Goal: Information Seeking & Learning: Learn about a topic

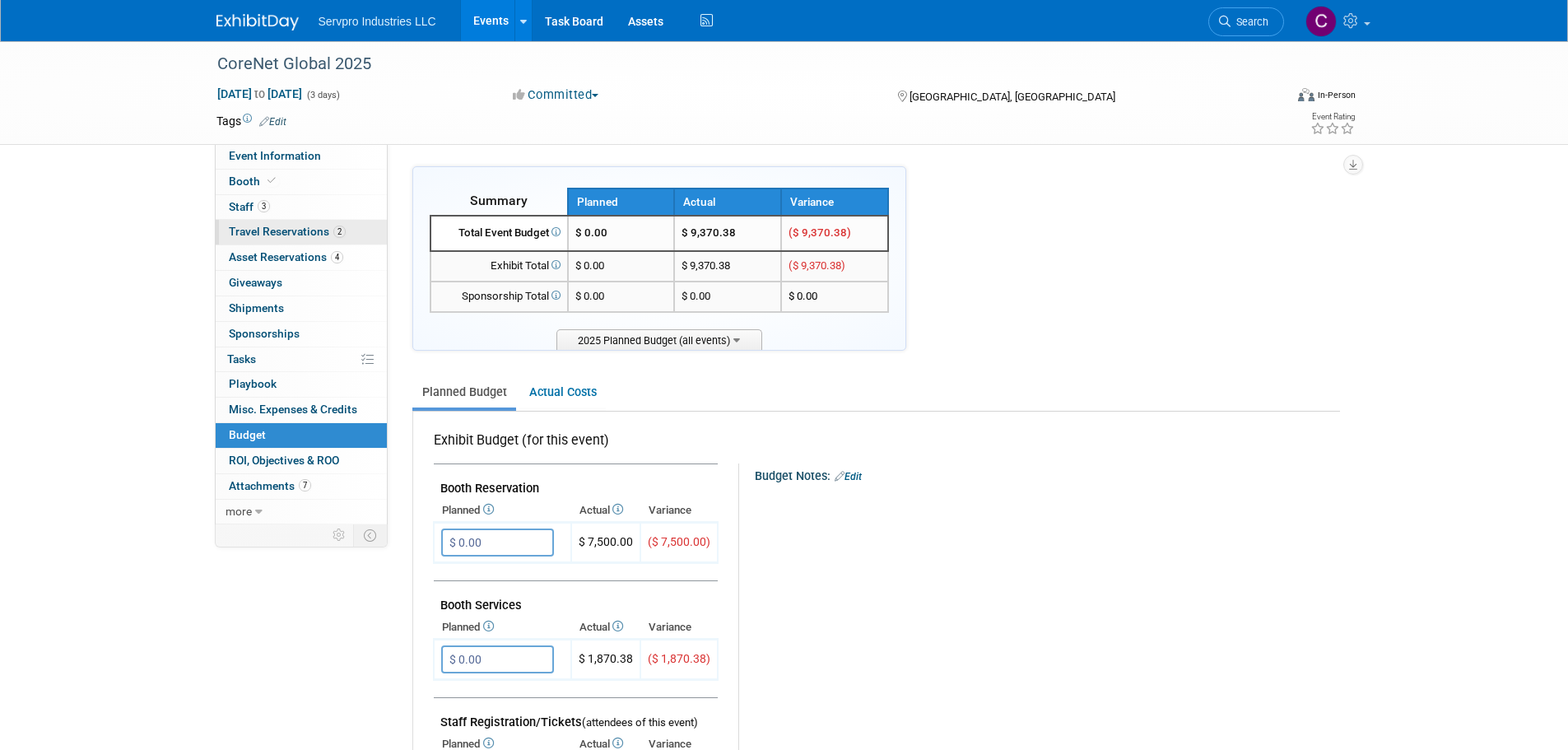
click at [248, 232] on span "Travel Reservations 2" at bounding box center [287, 232] width 117 height 13
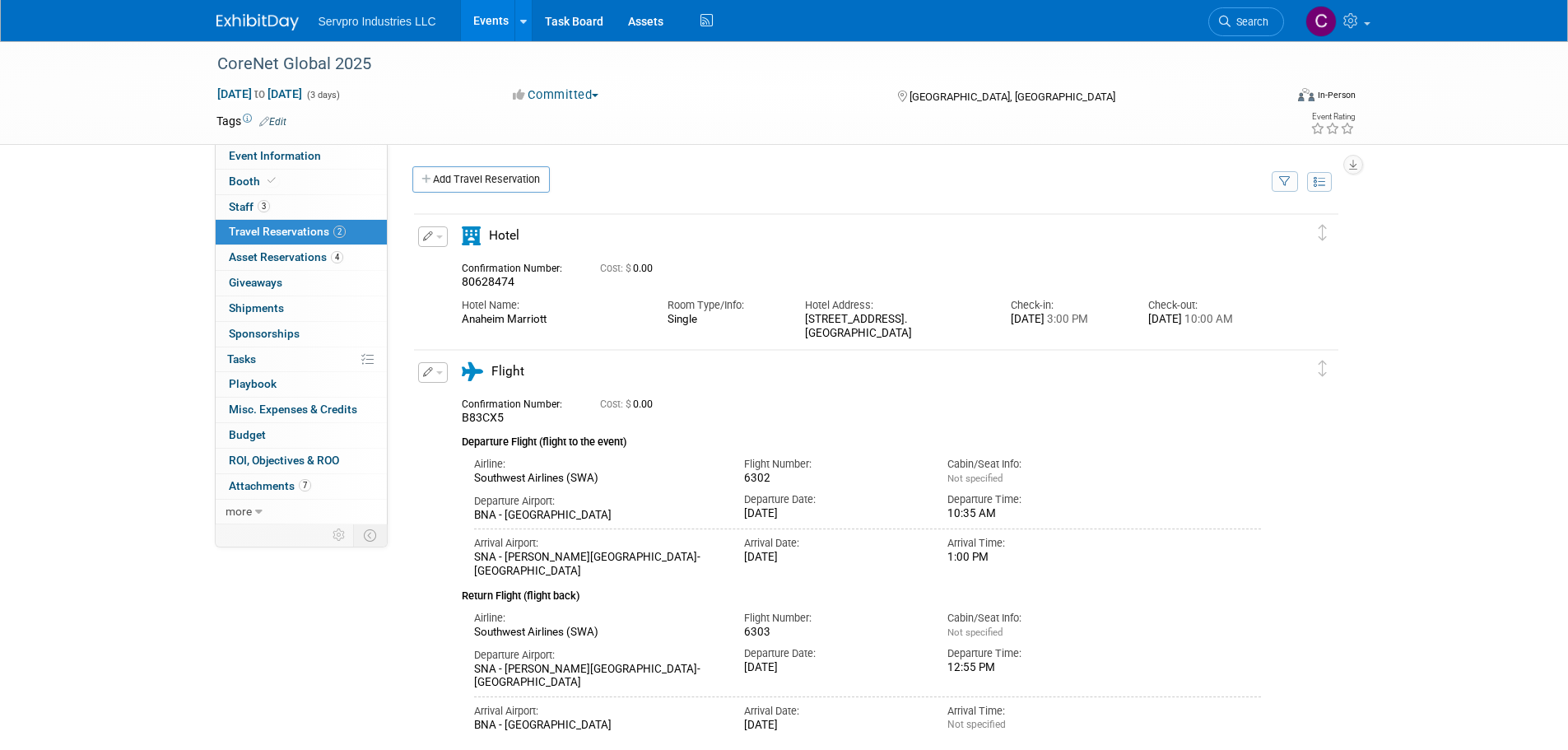
click at [506, 11] on link "Events" at bounding box center [490, 20] width 60 height 41
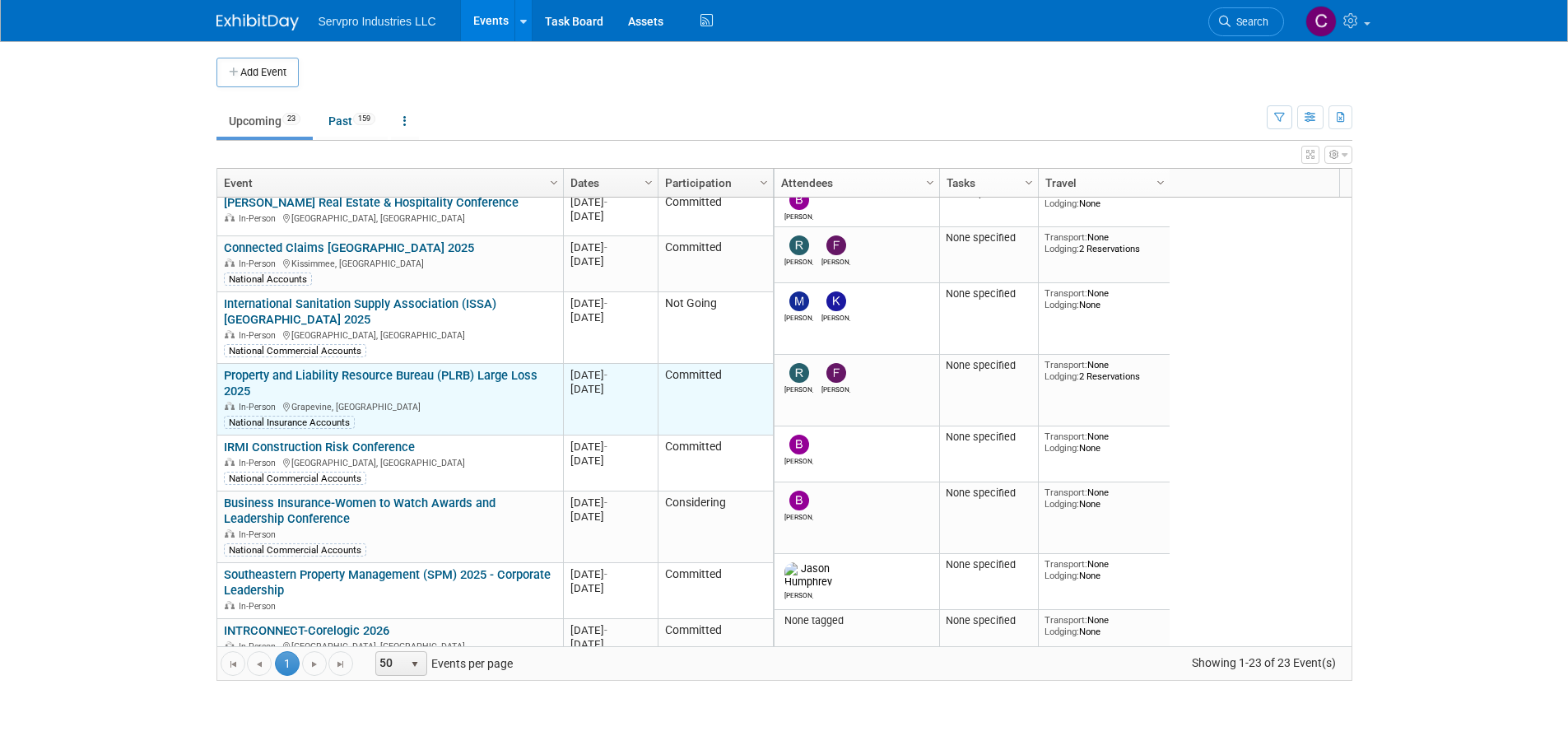
click at [421, 368] on link "Property and Liability Resource Bureau (PLRB) Large Loss 2025" at bounding box center [381, 384] width 314 height 31
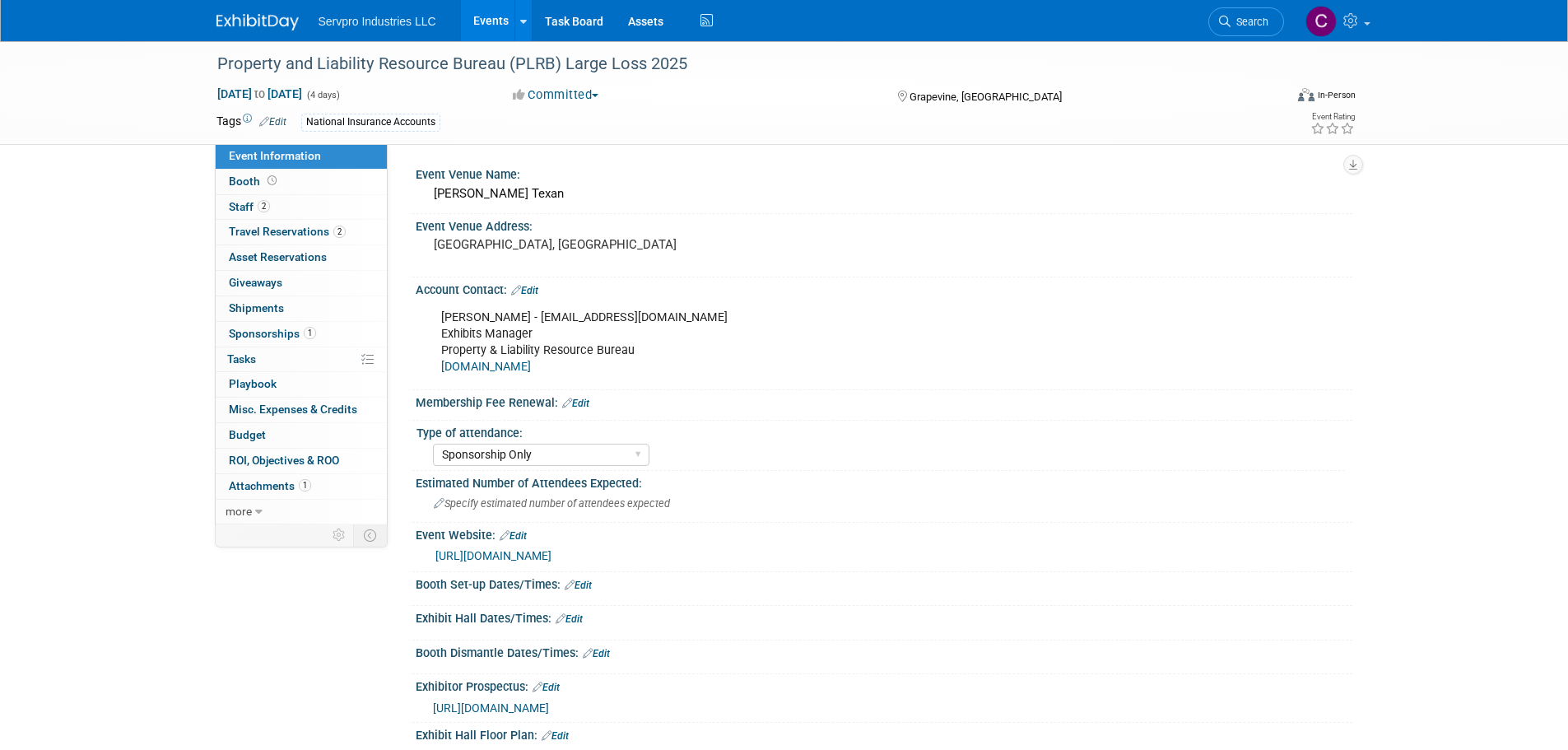
select select "Sponsorship Only"
click at [273, 228] on span "Travel Reservations 2" at bounding box center [287, 232] width 117 height 13
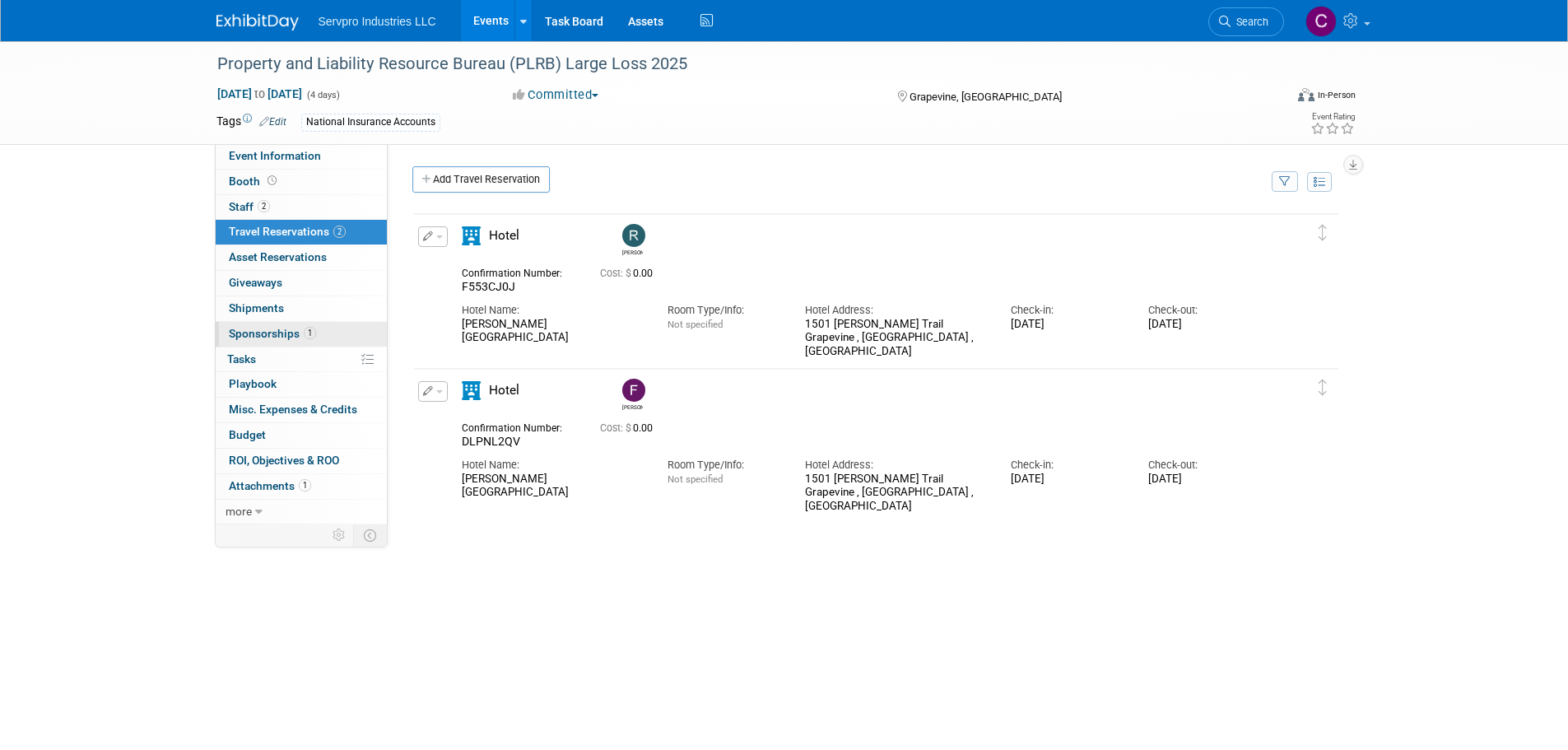
click at [246, 342] on link "1 Sponsorships 1" at bounding box center [301, 335] width 171 height 25
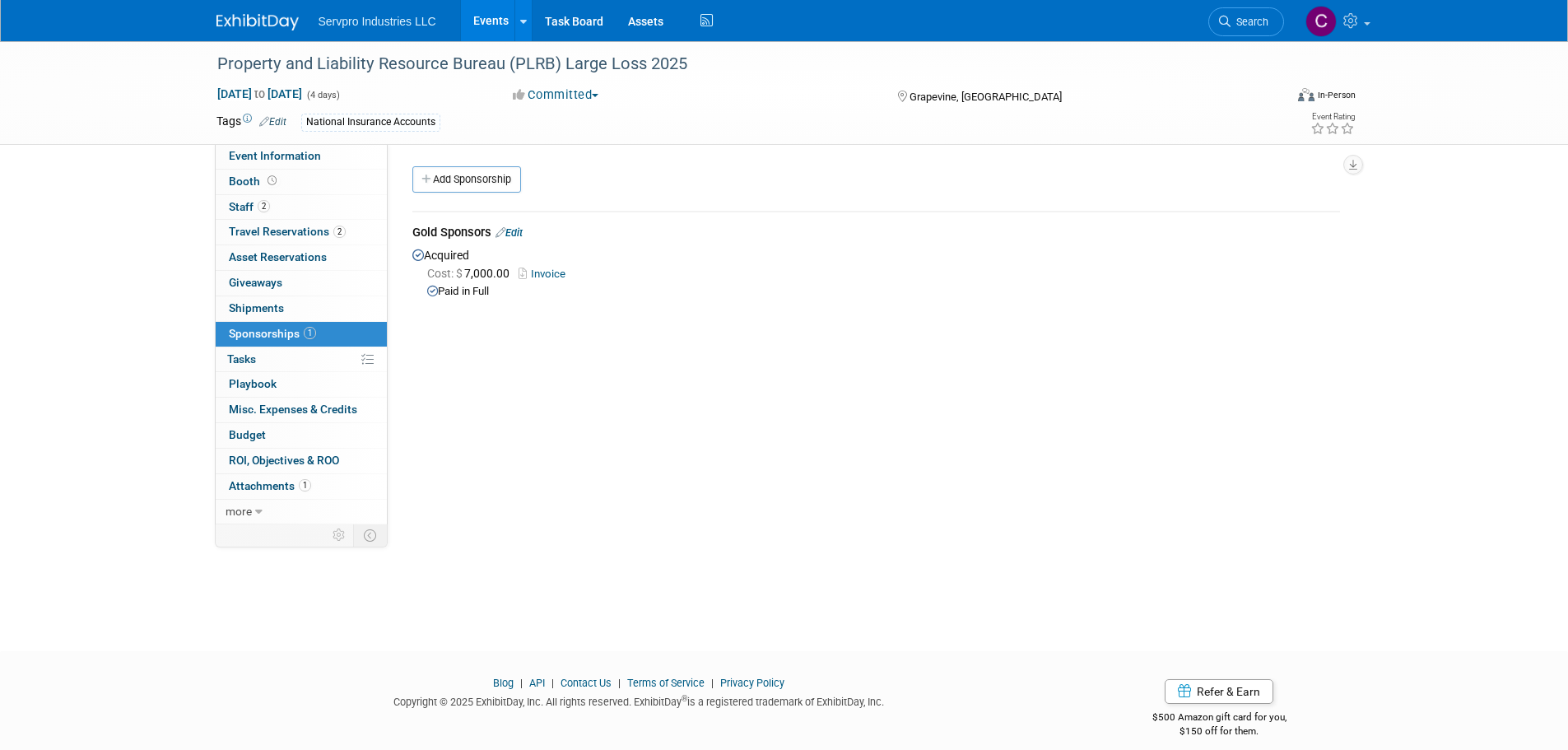
click at [542, 275] on link "Invoice" at bounding box center [546, 274] width 54 height 12
click at [673, 492] on div "Event Venue Name: Gaylord Texan Event Venue Address: Gaylord, TX Account Contac…" at bounding box center [870, 335] width 965 height 381
click at [241, 155] on span "Event Information" at bounding box center [274, 156] width 92 height 13
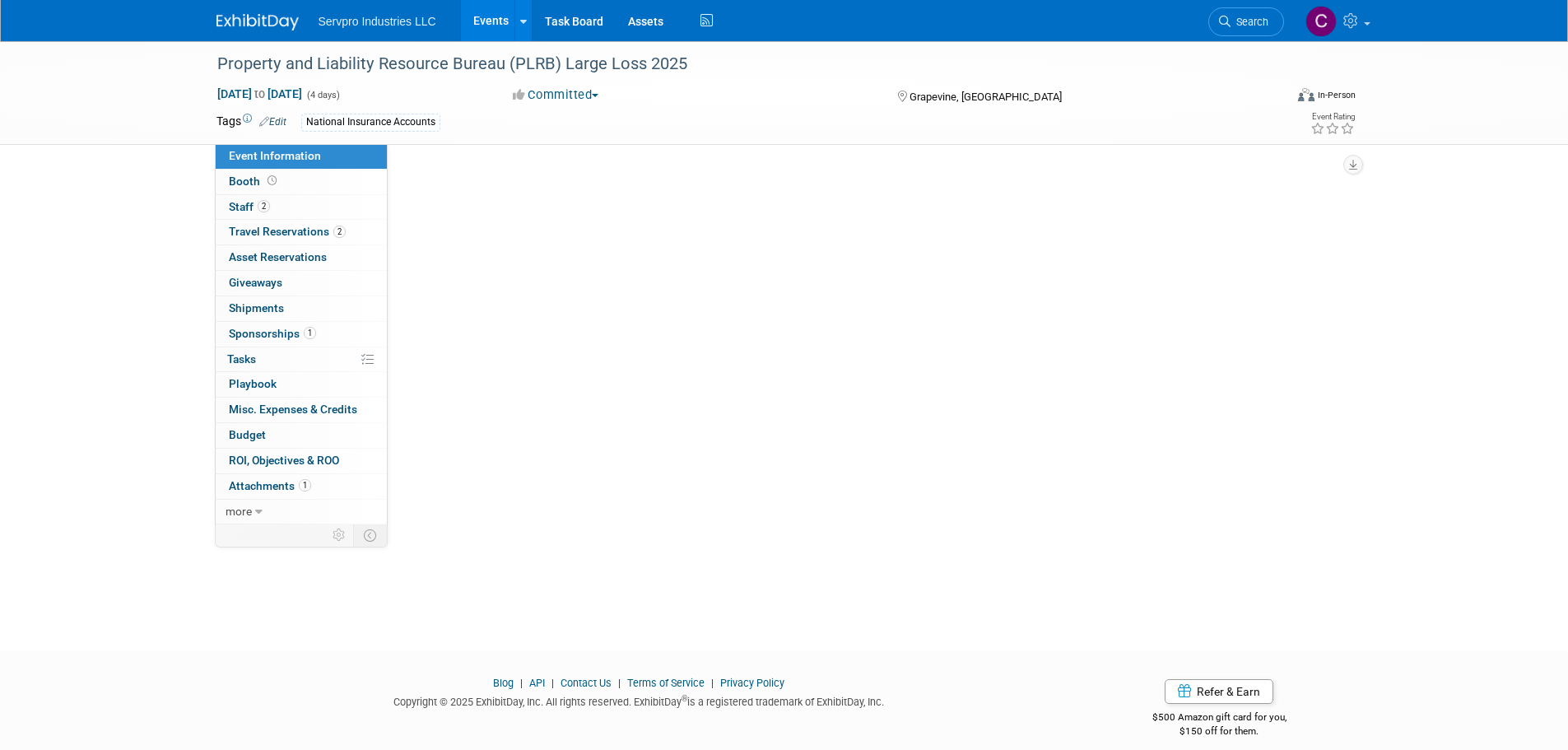
select select "Sponsorship Only"
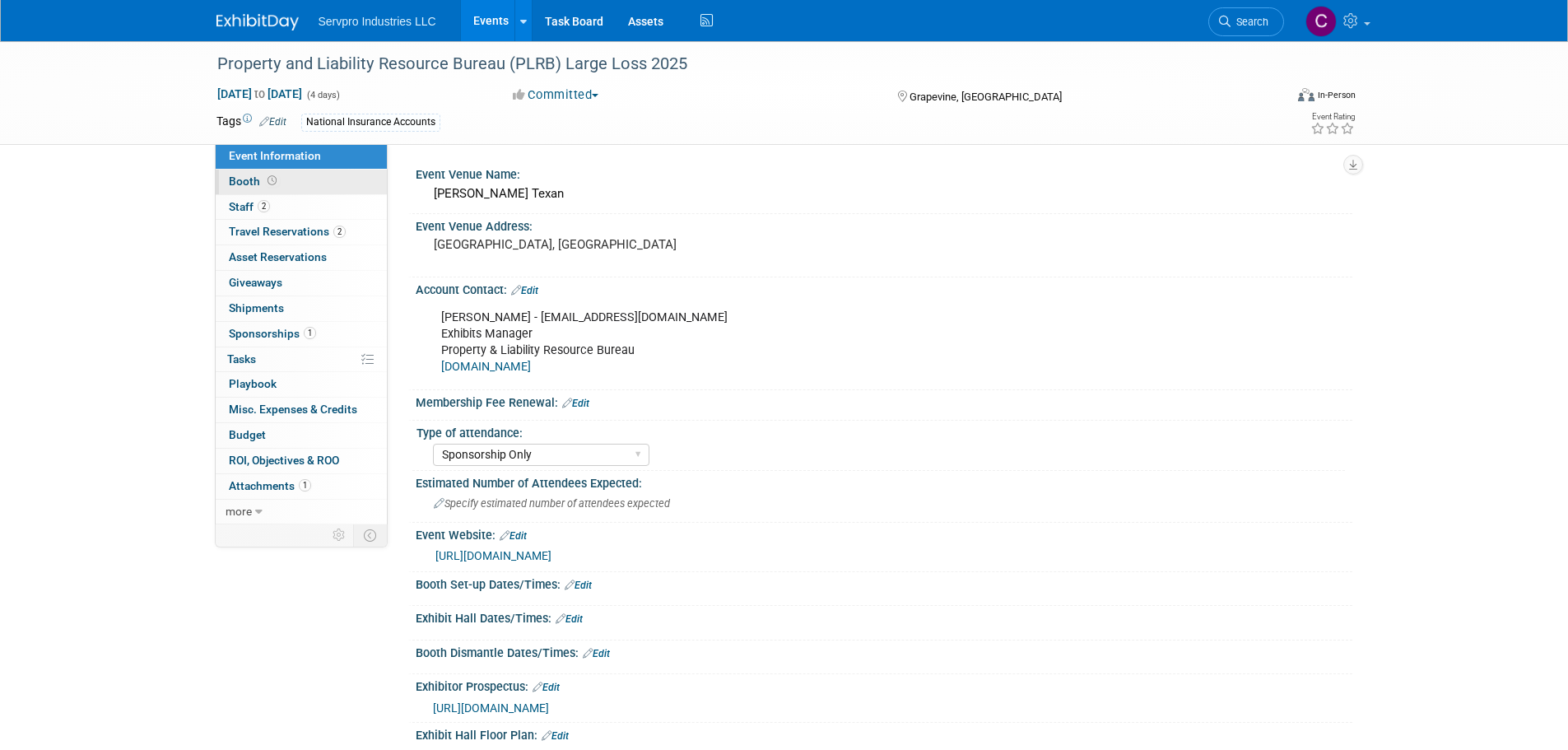
click at [249, 179] on span "Booth" at bounding box center [253, 182] width 51 height 13
select select "Small 2 foot table top banner"
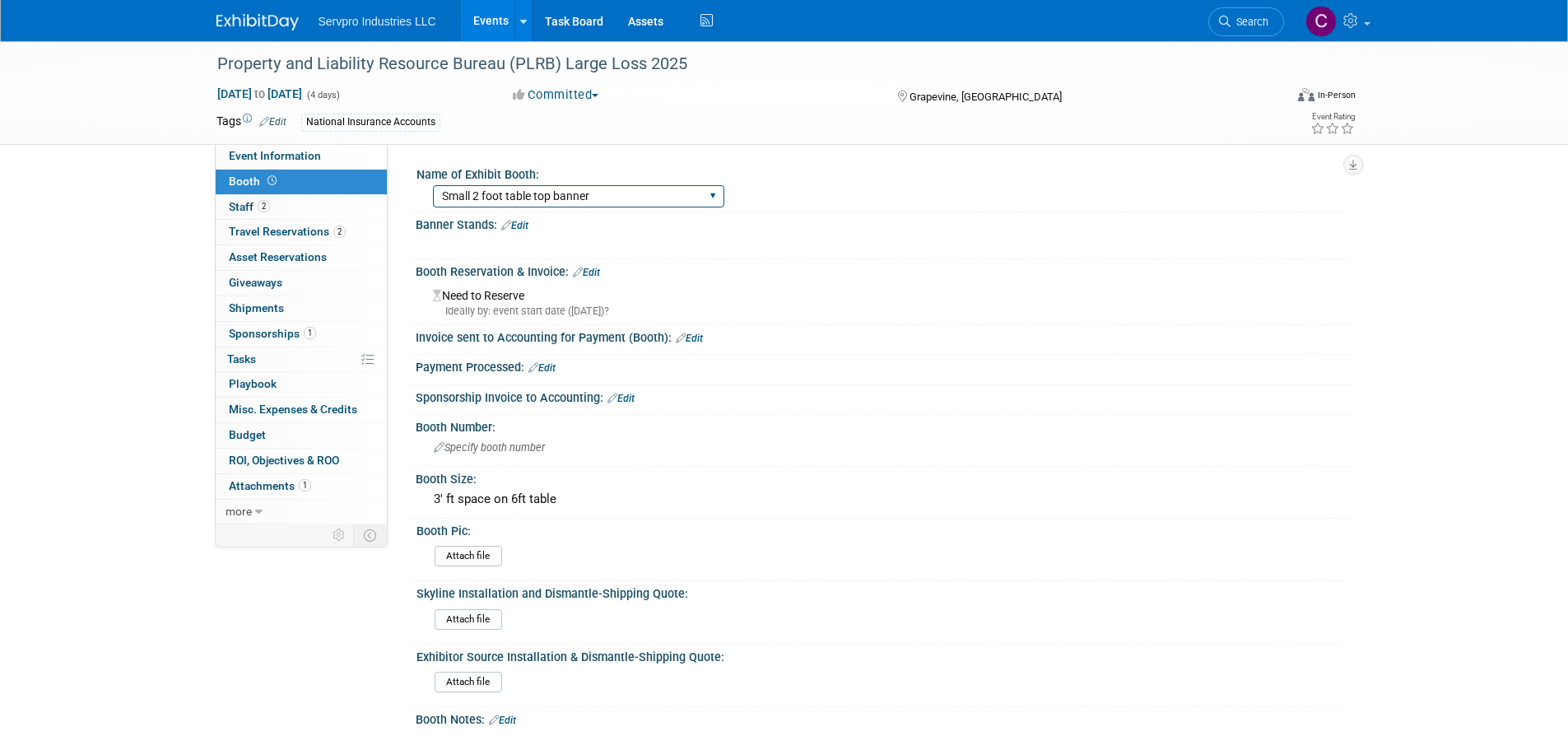
click at [452, 197] on select "Island Booth Tradewinds Immerse Popup 10 Foot Banner Stand Invita 10 Foot Strai…" at bounding box center [578, 196] width 292 height 22
click at [321, 156] on link "Event Information" at bounding box center [301, 157] width 171 height 25
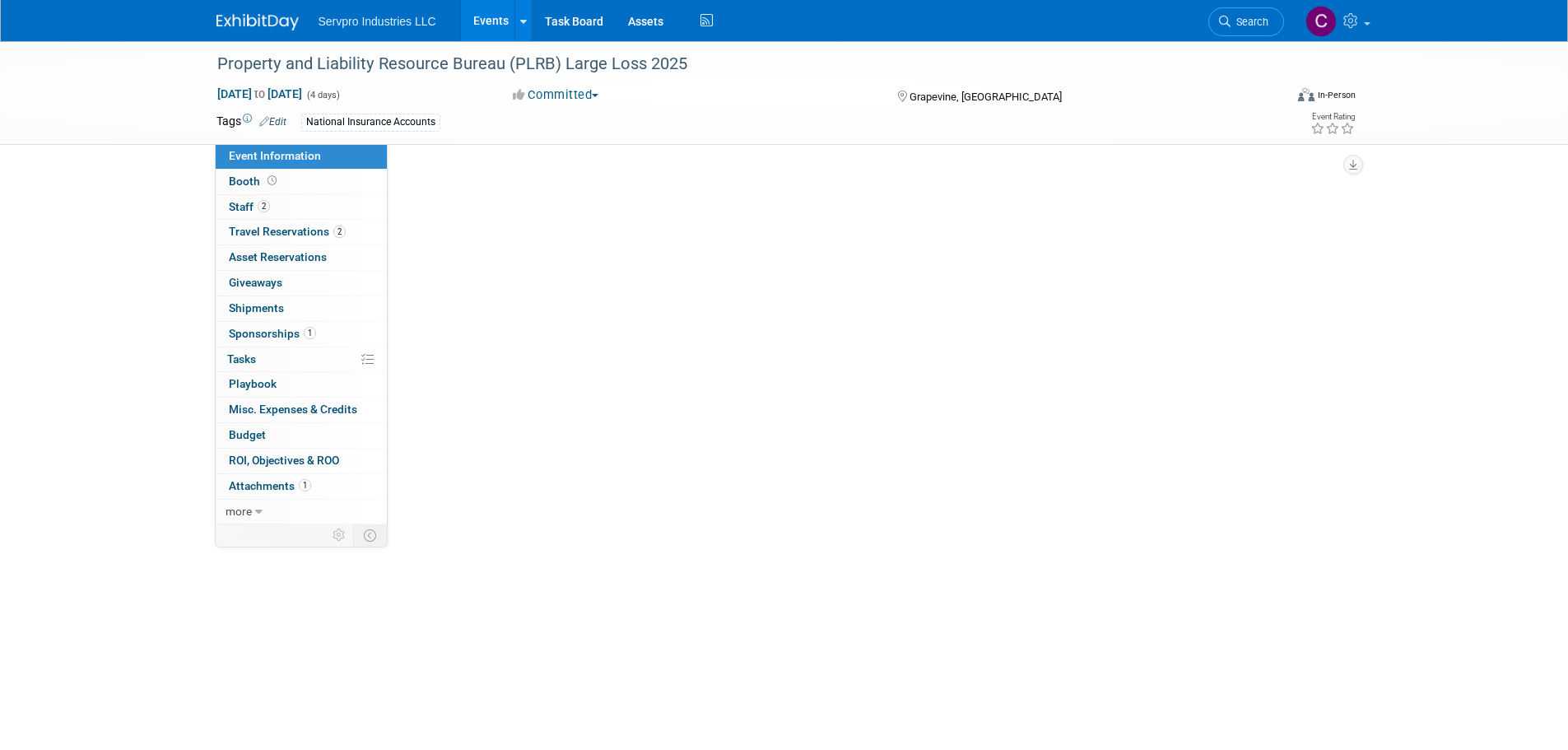
select select "Sponsorship Only"
